Goal: Information Seeking & Learning: Learn about a topic

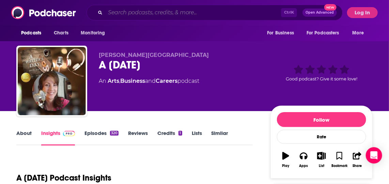
click at [145, 15] on input "Search podcasts, credits, & more..." at bounding box center [193, 12] width 176 height 11
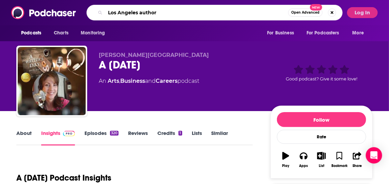
type input "Los Angeles authors"
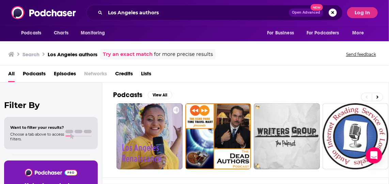
click at [41, 72] on span "Podcasts" at bounding box center [34, 75] width 23 height 14
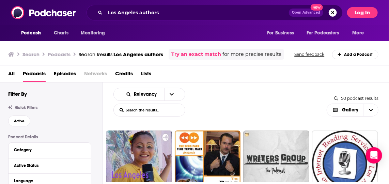
click at [364, 10] on button "Log In" at bounding box center [362, 12] width 31 height 11
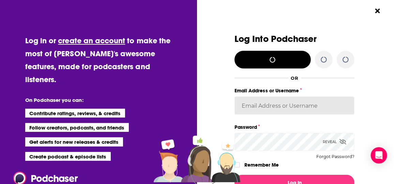
type input "leannebush"
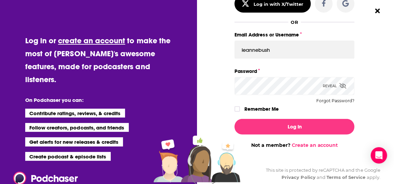
scroll to position [62, 0]
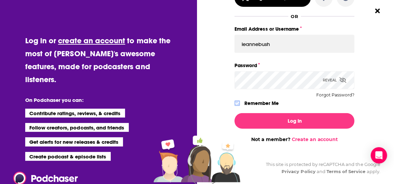
click at [236, 104] on icon "Dialog" at bounding box center [237, 103] width 4 height 4
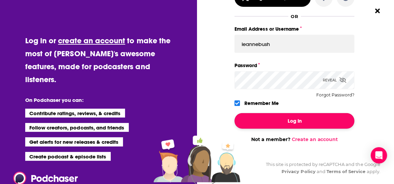
click at [299, 126] on button "Log In" at bounding box center [294, 121] width 120 height 16
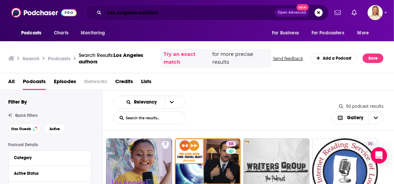
click at [162, 12] on input "Los Angeles authors" at bounding box center [189, 12] width 170 height 11
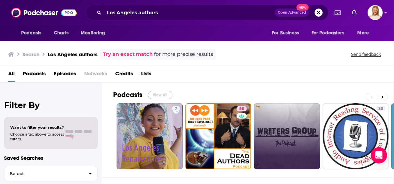
click at [167, 93] on button "View All" at bounding box center [160, 95] width 25 height 8
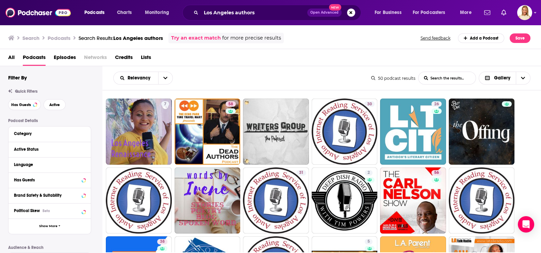
drag, startPoint x: 367, startPoint y: 0, endPoint x: 311, endPoint y: 59, distance: 81.1
click at [311, 59] on div "All Podcasts Episodes Networks Credits Lists" at bounding box center [272, 59] width 528 height 14
drag, startPoint x: 75, startPoint y: 153, endPoint x: 84, endPoint y: 150, distance: 9.8
click at [84, 150] on icon at bounding box center [83, 149] width 3 height 2
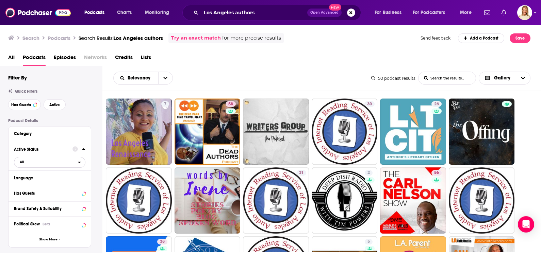
click at [75, 162] on span "All" at bounding box center [46, 161] width 64 height 9
click at [58, 183] on span "9" at bounding box center [70, 184] width 30 height 4
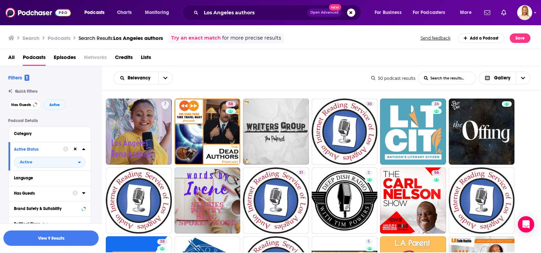
click at [75, 183] on icon at bounding box center [75, 192] width 5 height 5
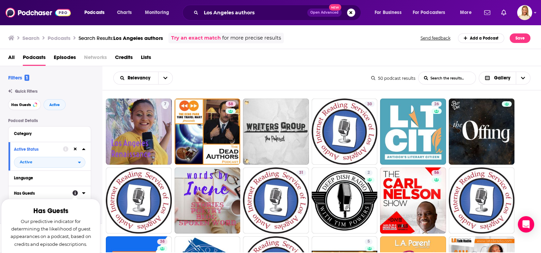
click at [83, 183] on icon at bounding box center [83, 192] width 3 height 5
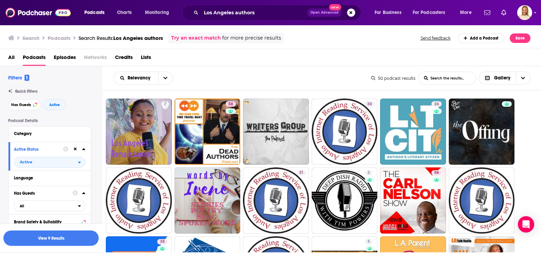
click at [83, 183] on icon at bounding box center [83, 193] width 3 height 2
click at [83, 183] on icon at bounding box center [83, 192] width 3 height 5
click at [80, 183] on icon "open menu" at bounding box center [79, 205] width 3 height 5
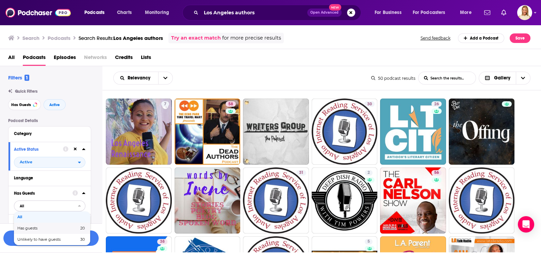
click at [78, 183] on span "20" at bounding box center [81, 228] width 8 height 4
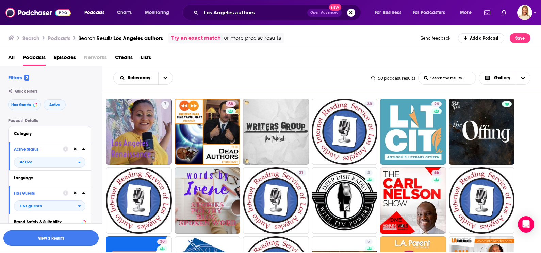
click at [80, 183] on button "View 3 Results" at bounding box center [50, 237] width 95 height 15
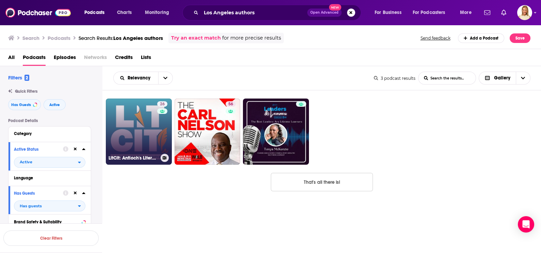
click at [157, 127] on div "26" at bounding box center [163, 127] width 12 height 52
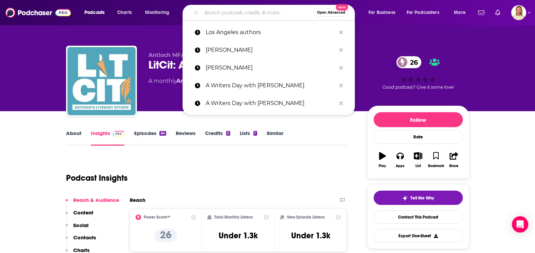
click at [239, 16] on input "Search podcasts, credits, & more..." at bounding box center [257, 12] width 113 height 11
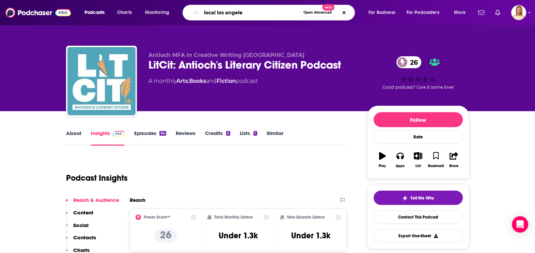
type input "local [GEOGRAPHIC_DATA]"
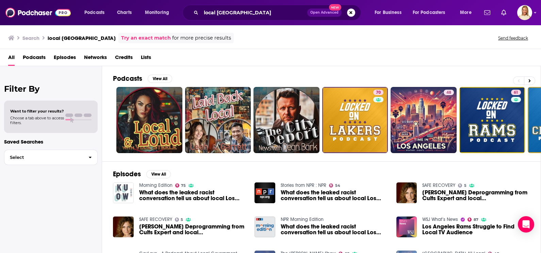
click at [138, 79] on h2 "Podcasts" at bounding box center [127, 78] width 29 height 9
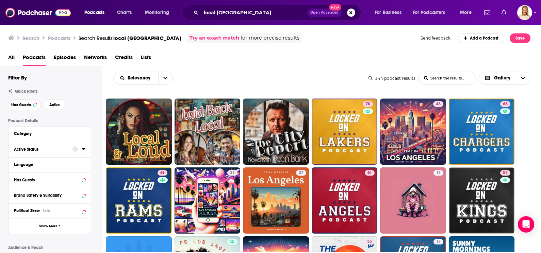
click at [84, 148] on icon at bounding box center [83, 148] width 3 height 5
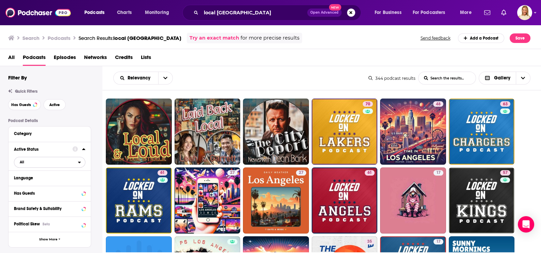
click at [77, 161] on span "All" at bounding box center [46, 161] width 64 height 9
click at [84, 183] on span "55" at bounding box center [83, 184] width 4 height 5
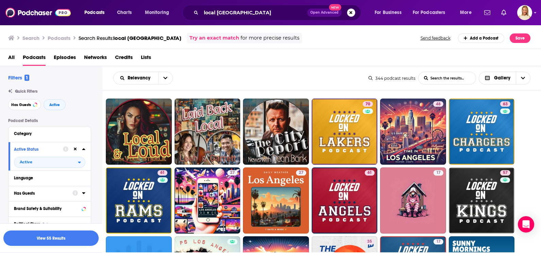
click at [82, 183] on div at bounding box center [79, 193] width 13 height 9
click at [83, 183] on icon at bounding box center [83, 192] width 3 height 5
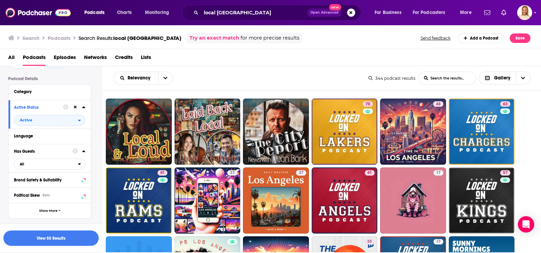
scroll to position [42, 0]
click at [82, 165] on div "open menu" at bounding box center [81, 163] width 7 height 5
click at [77, 183] on span "81" at bounding box center [72, 186] width 26 height 4
click at [74, 183] on button "View 23 Results" at bounding box center [50, 237] width 95 height 15
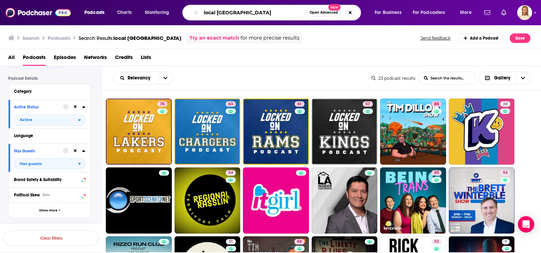
drag, startPoint x: 234, startPoint y: 8, endPoint x: 191, endPoint y: 10, distance: 43.3
click at [191, 10] on div "local los angeles Open Advanced New" at bounding box center [271, 13] width 179 height 16
type input "the creative penn"
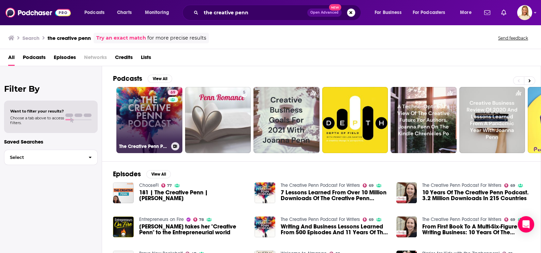
click at [168, 110] on div "69" at bounding box center [174, 116] width 12 height 52
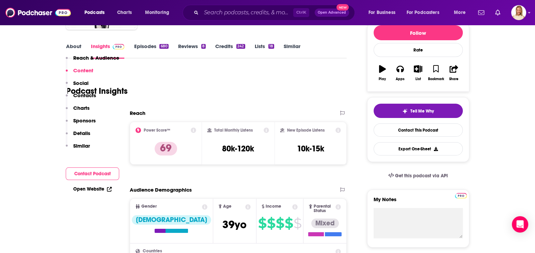
scroll to position [85, 0]
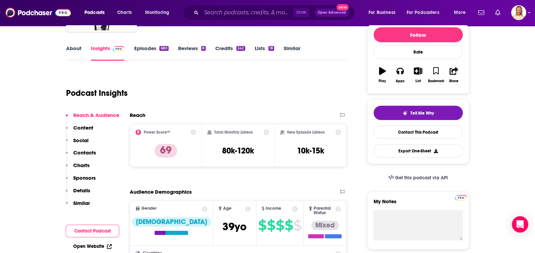
click at [70, 45] on link "About" at bounding box center [73, 53] width 15 height 16
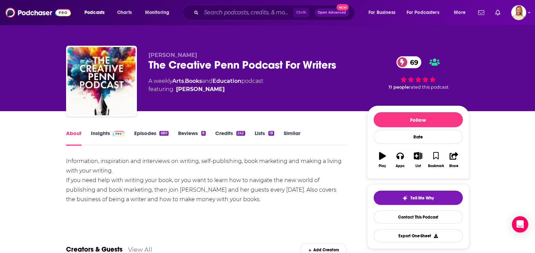
click at [151, 132] on link "Episodes 680" at bounding box center [151, 138] width 34 height 16
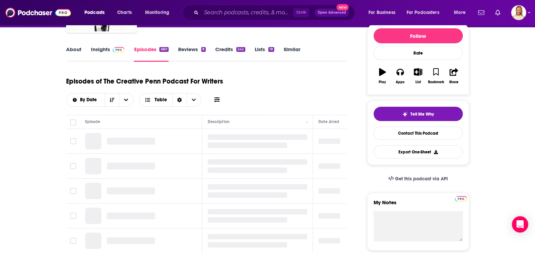
scroll to position [85, 0]
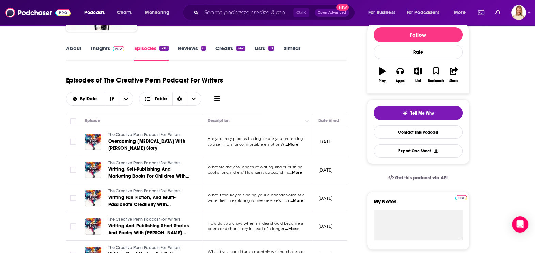
click at [295, 143] on span "...More" at bounding box center [292, 144] width 14 height 5
click at [310, 93] on div "Episodes of The Creative Penn Podcast For Writers By Date Table" at bounding box center [206, 88] width 281 height 34
click at [298, 173] on span "...More" at bounding box center [295, 172] width 14 height 5
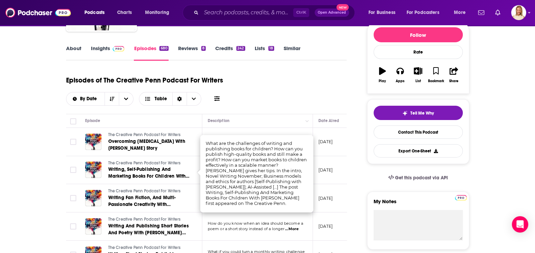
click at [327, 93] on div "Episodes of The Creative Penn Podcast For Writers By Date Table" at bounding box center [206, 88] width 281 height 34
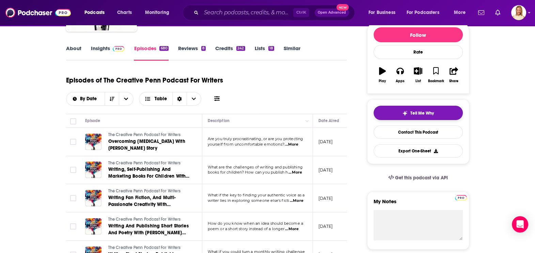
click at [388, 115] on button "Tell Me Why" at bounding box center [417, 113] width 89 height 14
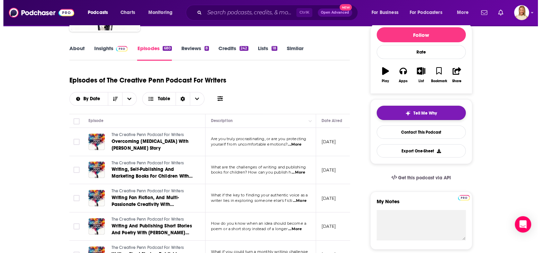
scroll to position [0, 0]
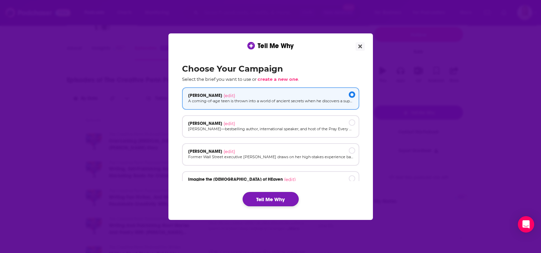
click at [273, 183] on button "Tell Me Why" at bounding box center [271, 199] width 56 height 14
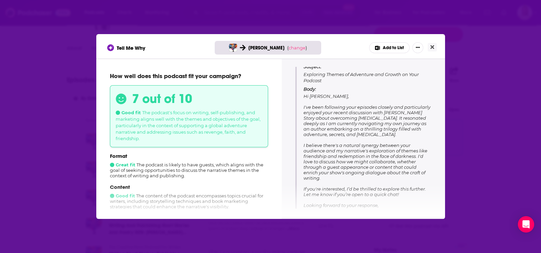
scroll to position [85, 0]
